Goal: Navigation & Orientation: Find specific page/section

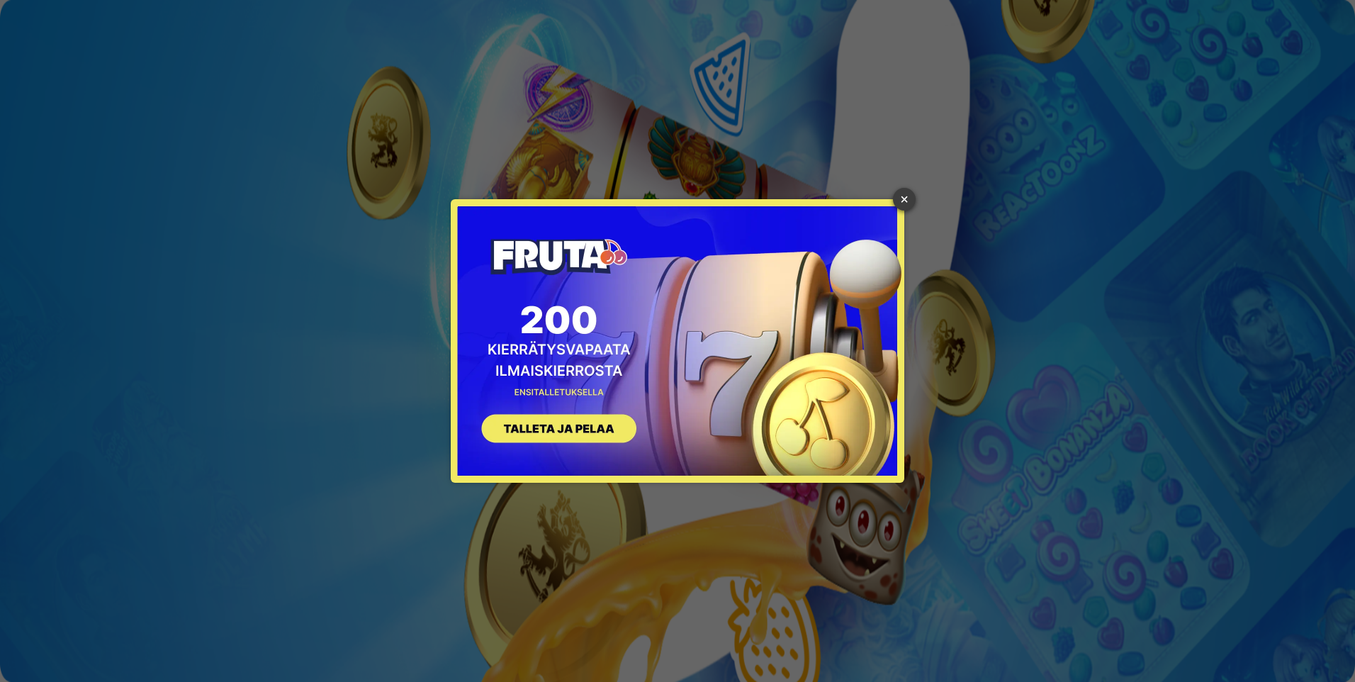
click at [903, 199] on link "×" at bounding box center [904, 199] width 23 height 23
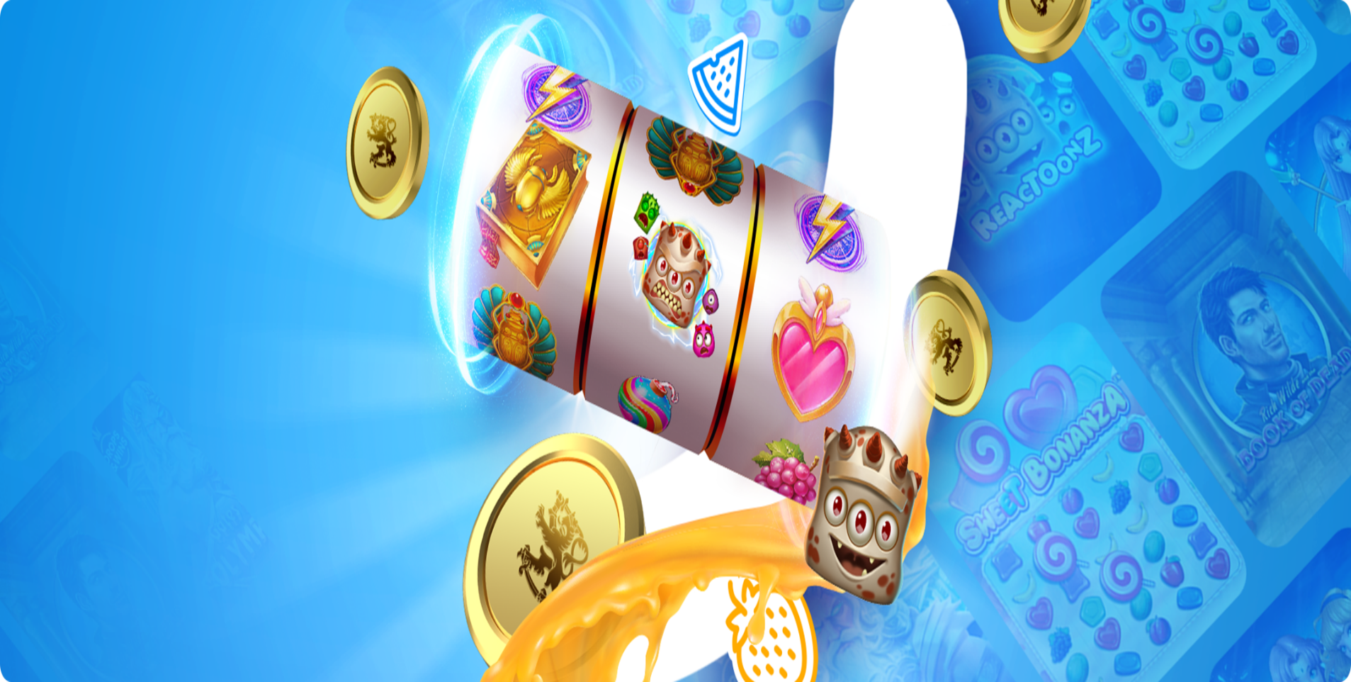
click at [81, 57] on span "Kirjaudu" at bounding box center [98, 51] width 35 height 11
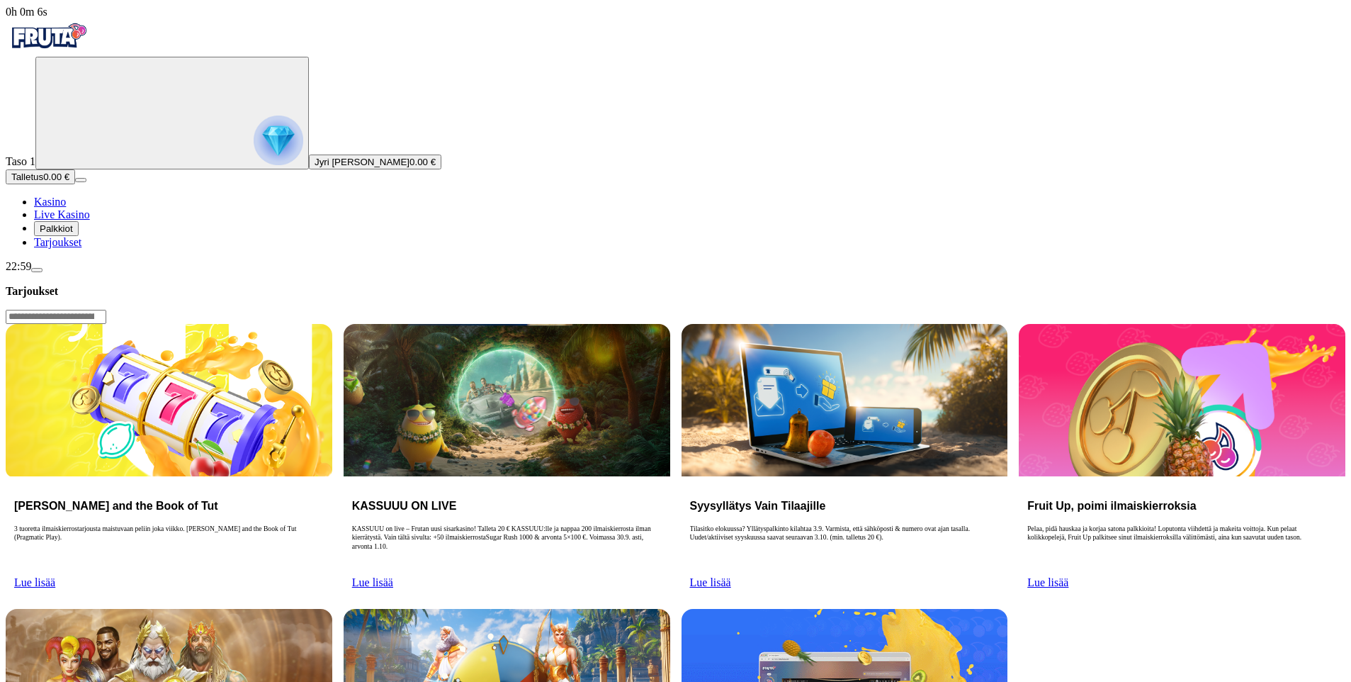
click at [70, 234] on span "Palkkiot" at bounding box center [56, 228] width 33 height 11
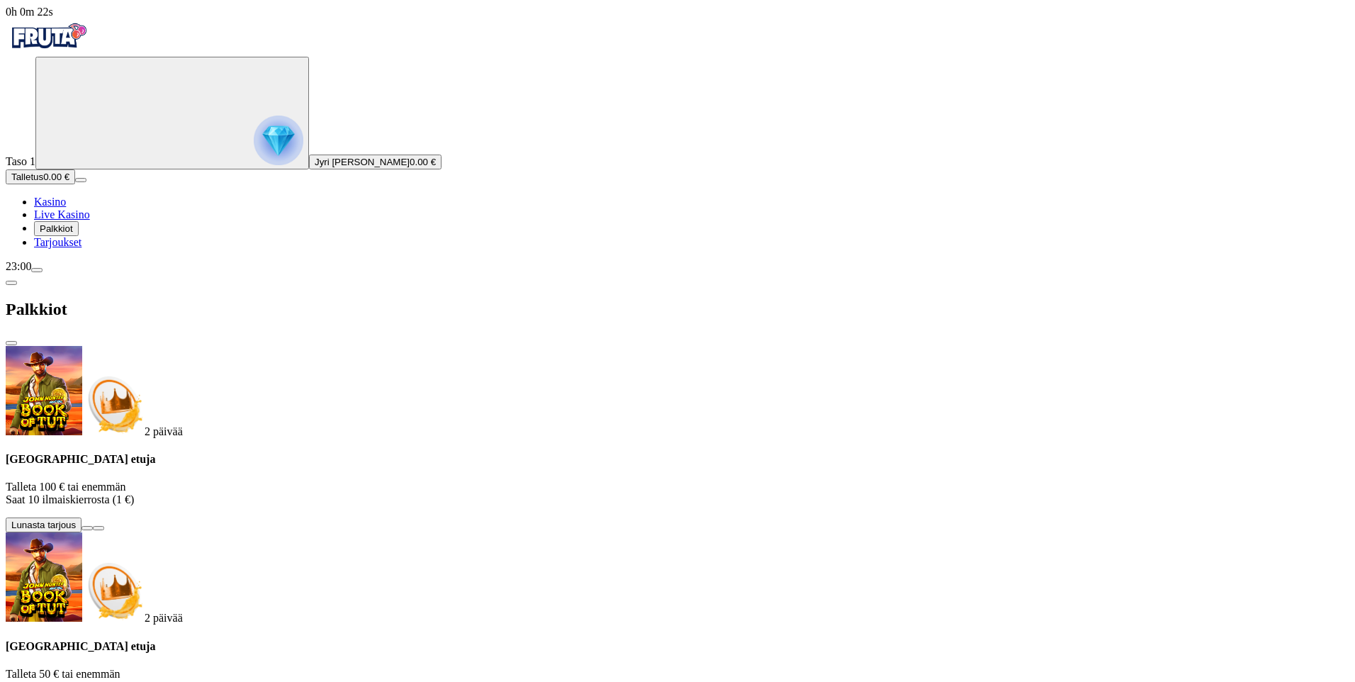
click at [11, 343] on span "close icon" at bounding box center [11, 343] width 0 height 0
